Goal: Use online tool/utility: Use online tool/utility

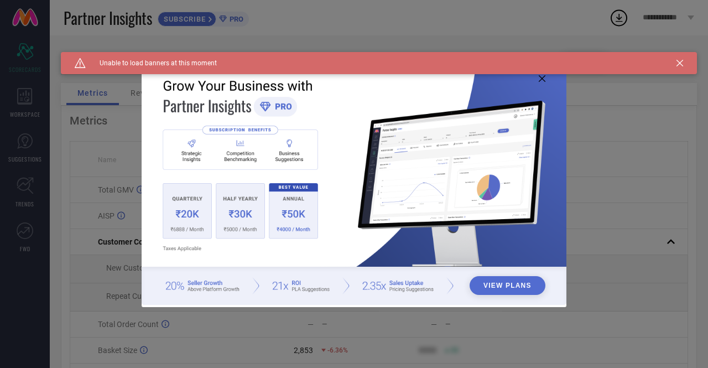
click at [680, 60] on icon at bounding box center [680, 63] width 7 height 7
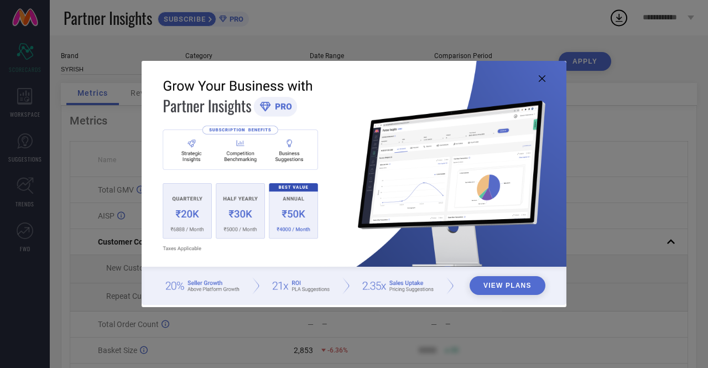
click at [541, 77] on icon at bounding box center [542, 78] width 7 height 7
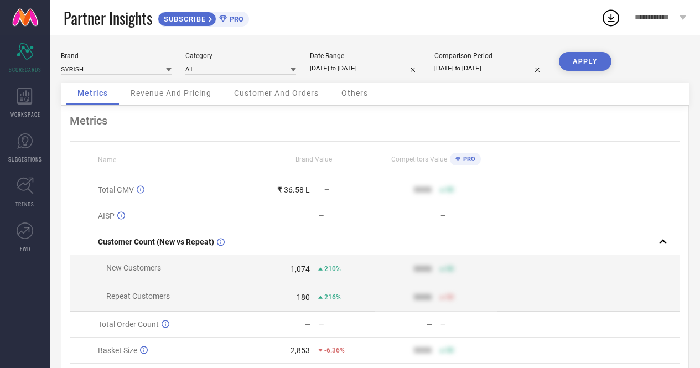
select select "8"
select select "2025"
select select "9"
select select "2025"
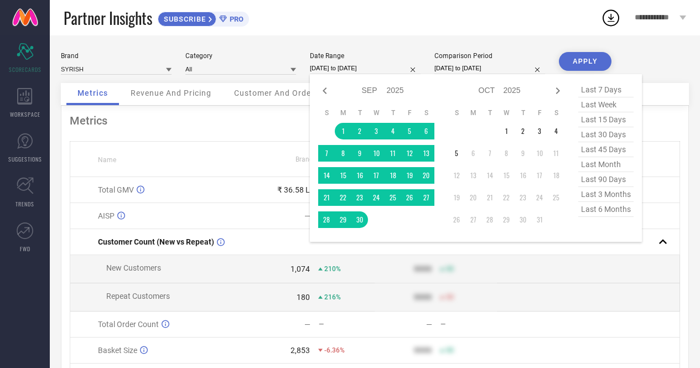
click at [328, 66] on input "[DATE] to [DATE]" at bounding box center [365, 69] width 111 height 12
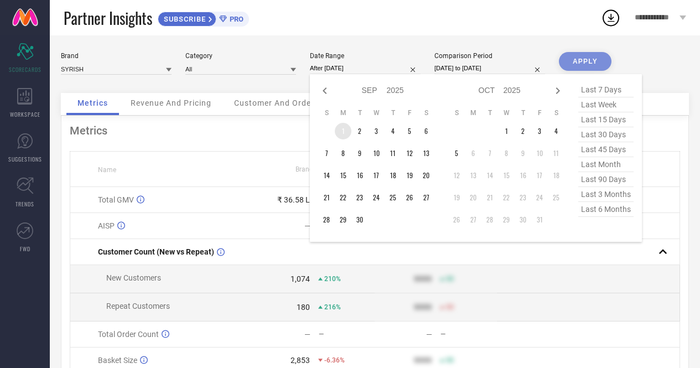
click at [341, 133] on td "1" at bounding box center [343, 131] width 17 height 17
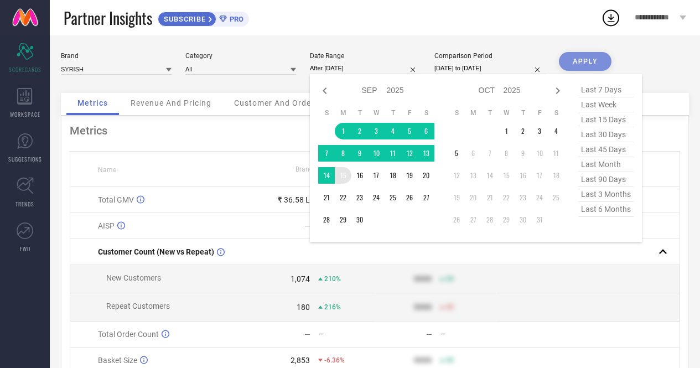
type input "[DATE] to [DATE]"
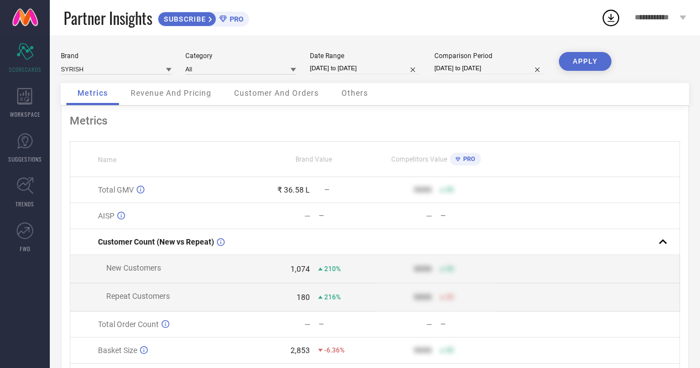
select select "7"
select select "2025"
select select "8"
select select "2025"
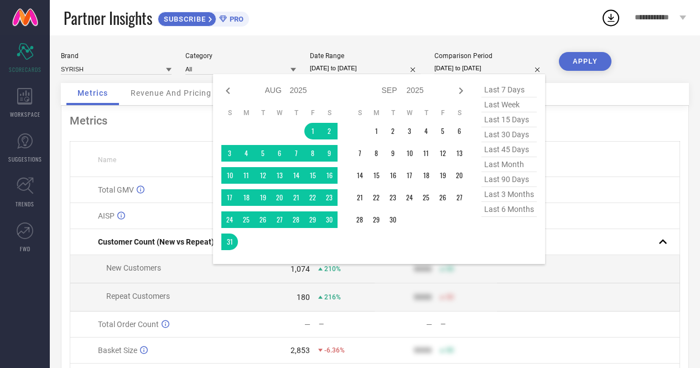
click at [487, 66] on input "[DATE] to [DATE]" at bounding box center [489, 69] width 111 height 12
click at [231, 90] on icon at bounding box center [227, 90] width 13 height 13
select select "6"
select select "2025"
select select "7"
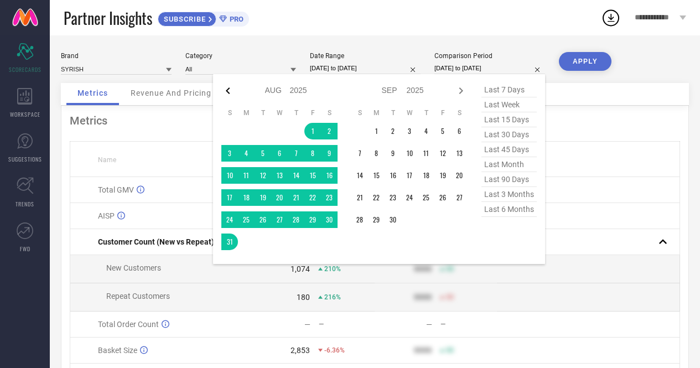
select select "2025"
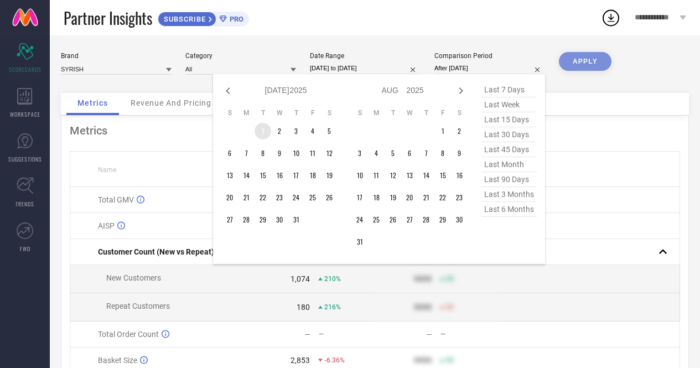
click at [263, 131] on td "1" at bounding box center [263, 131] width 17 height 17
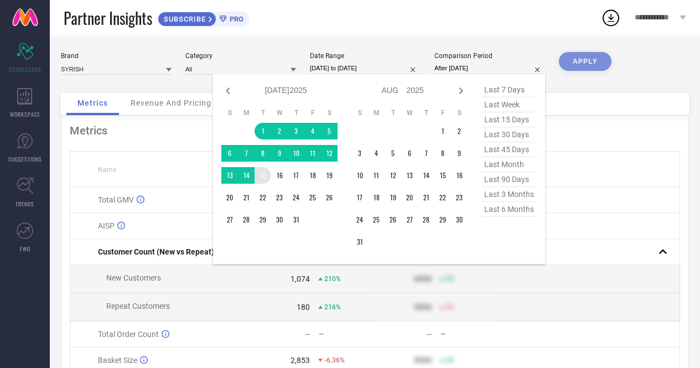
type input "[DATE] to [DATE]"
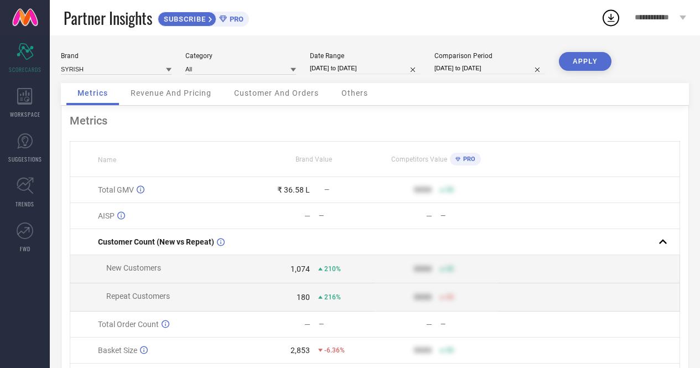
click at [581, 59] on button "APPLY" at bounding box center [585, 61] width 53 height 19
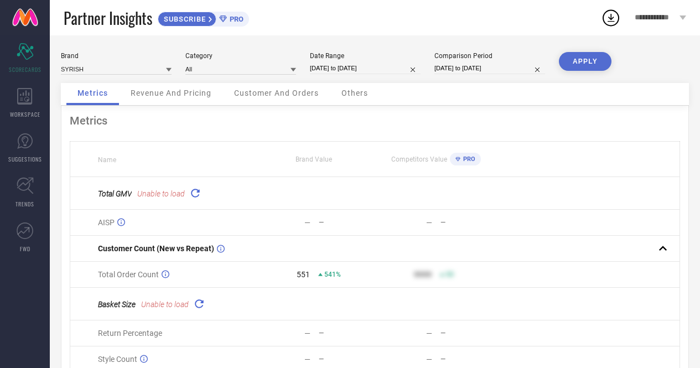
click at [579, 60] on button "APPLY" at bounding box center [585, 61] width 53 height 19
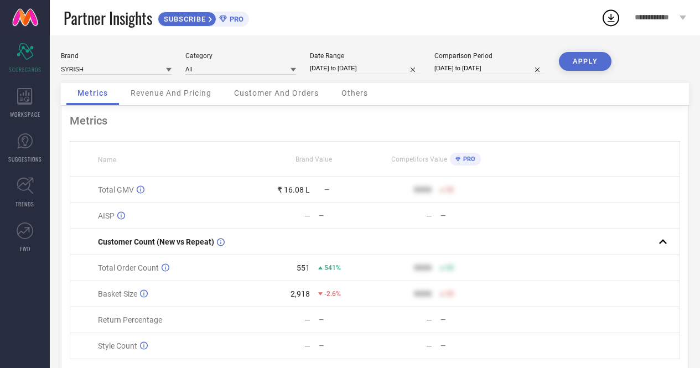
click at [579, 60] on button "APPLY" at bounding box center [585, 61] width 53 height 19
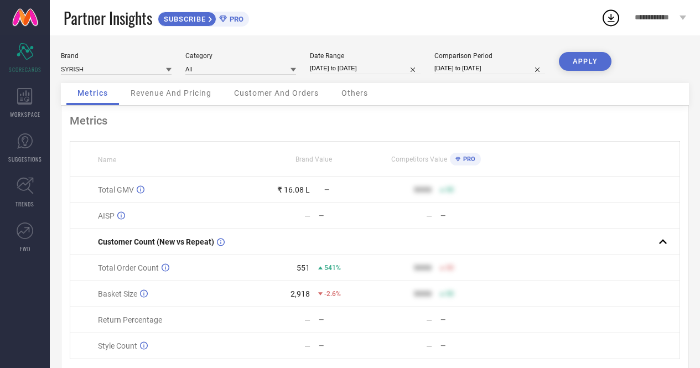
click at [588, 68] on button "APPLY" at bounding box center [585, 61] width 53 height 19
click at [356, 65] on input "[DATE] to [DATE]" at bounding box center [365, 69] width 111 height 12
select select "8"
select select "2025"
select select "9"
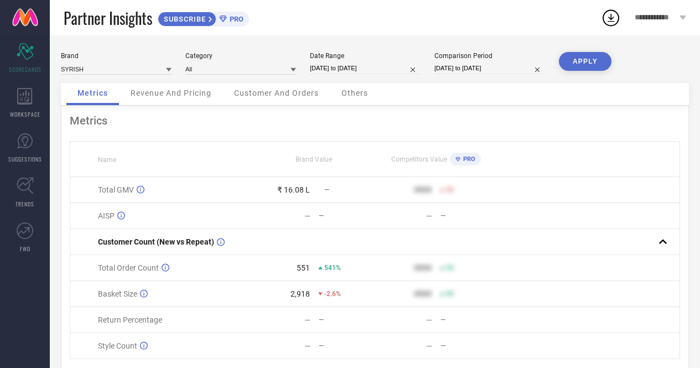
select select "2025"
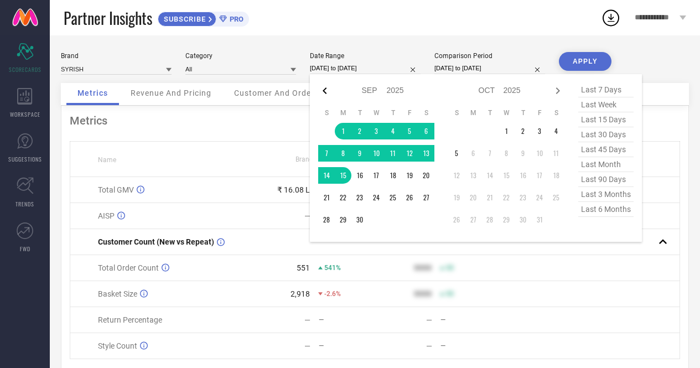
click at [327, 95] on icon at bounding box center [324, 90] width 13 height 13
select select "7"
select select "2025"
select select "8"
select select "2025"
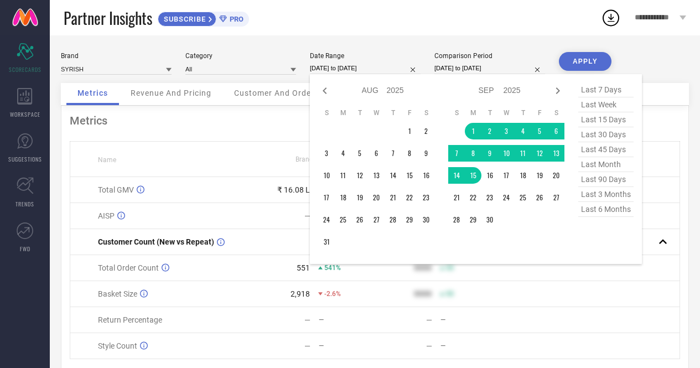
click at [327, 95] on icon at bounding box center [324, 90] width 13 height 13
select select "6"
select select "2025"
select select "7"
select select "2025"
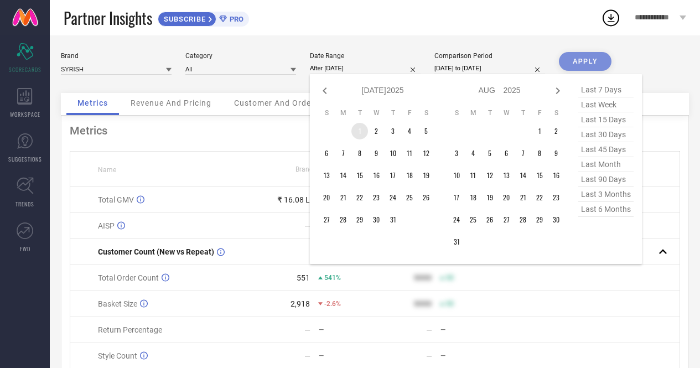
click at [364, 131] on td "1" at bounding box center [359, 131] width 17 height 17
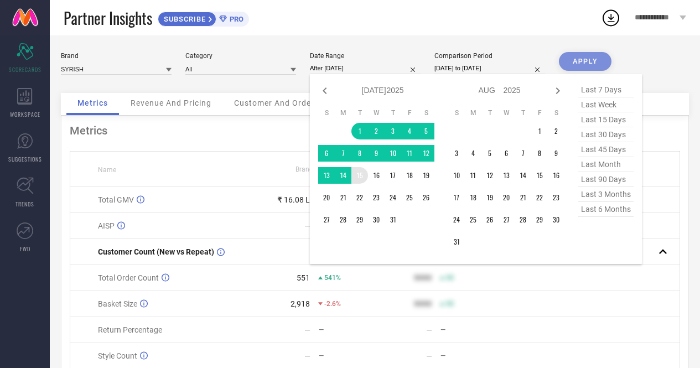
type input "[DATE] to [DATE]"
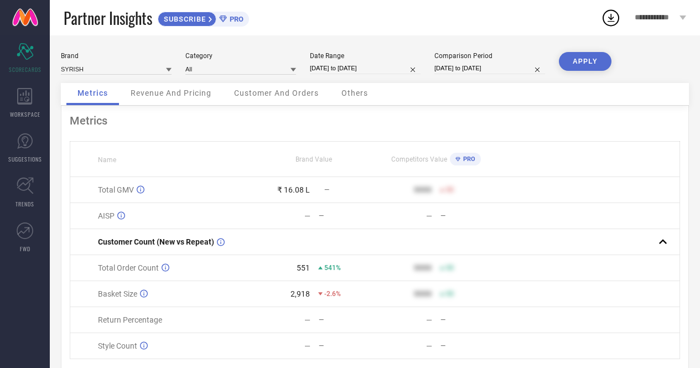
click at [586, 65] on button "APPLY" at bounding box center [585, 61] width 53 height 19
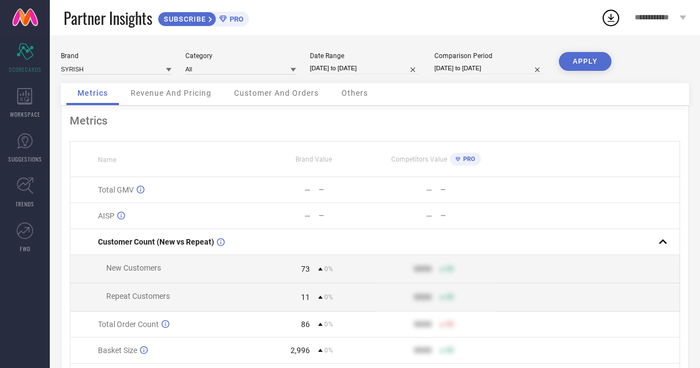
click at [578, 60] on button "APPLY" at bounding box center [585, 61] width 53 height 19
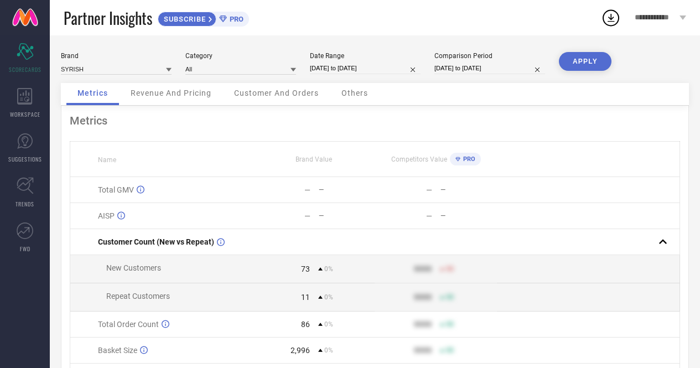
click at [578, 60] on button "APPLY" at bounding box center [585, 61] width 53 height 19
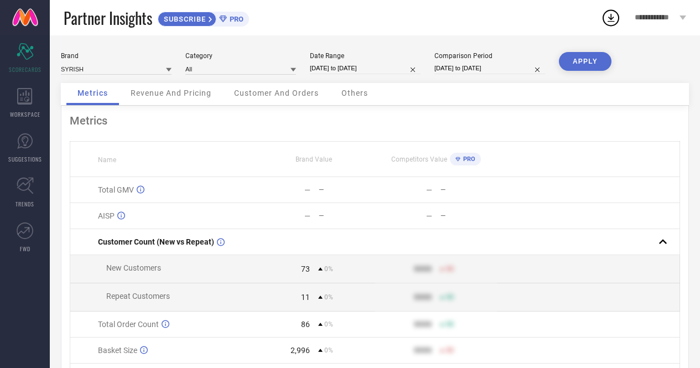
click at [578, 60] on button "APPLY" at bounding box center [585, 61] width 53 height 19
